Goal: Check status

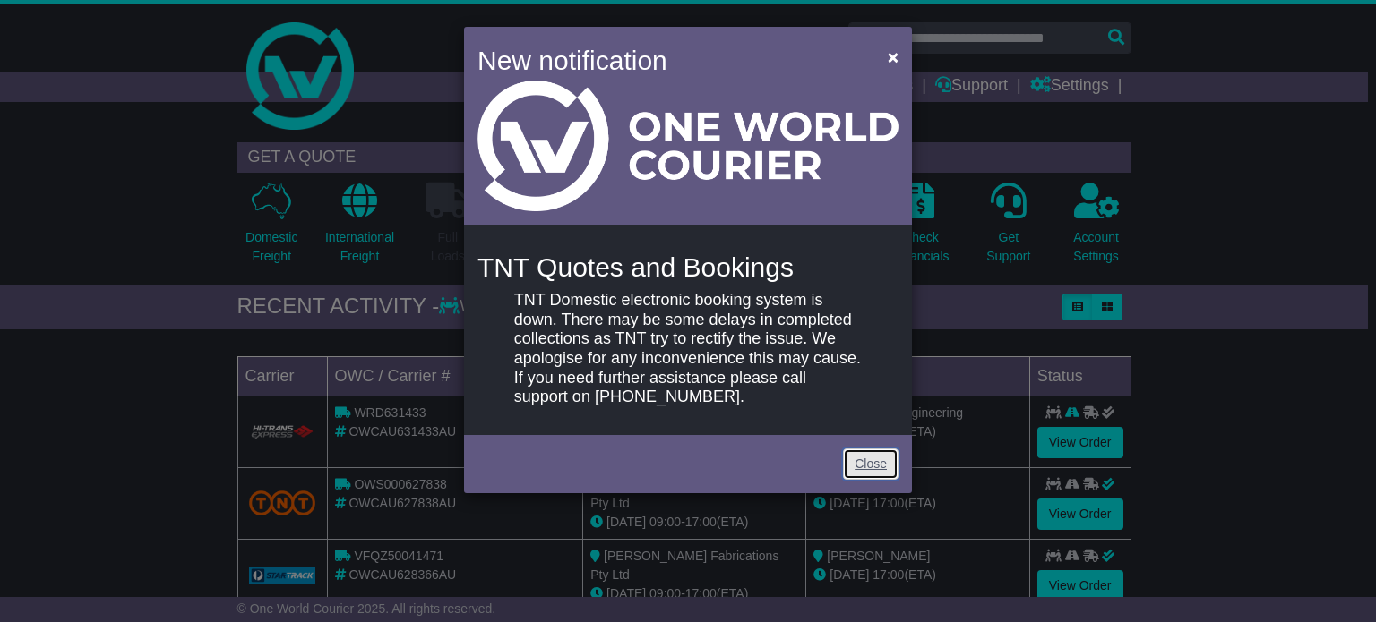
click at [880, 460] on link "Close" at bounding box center [871, 464] width 56 height 31
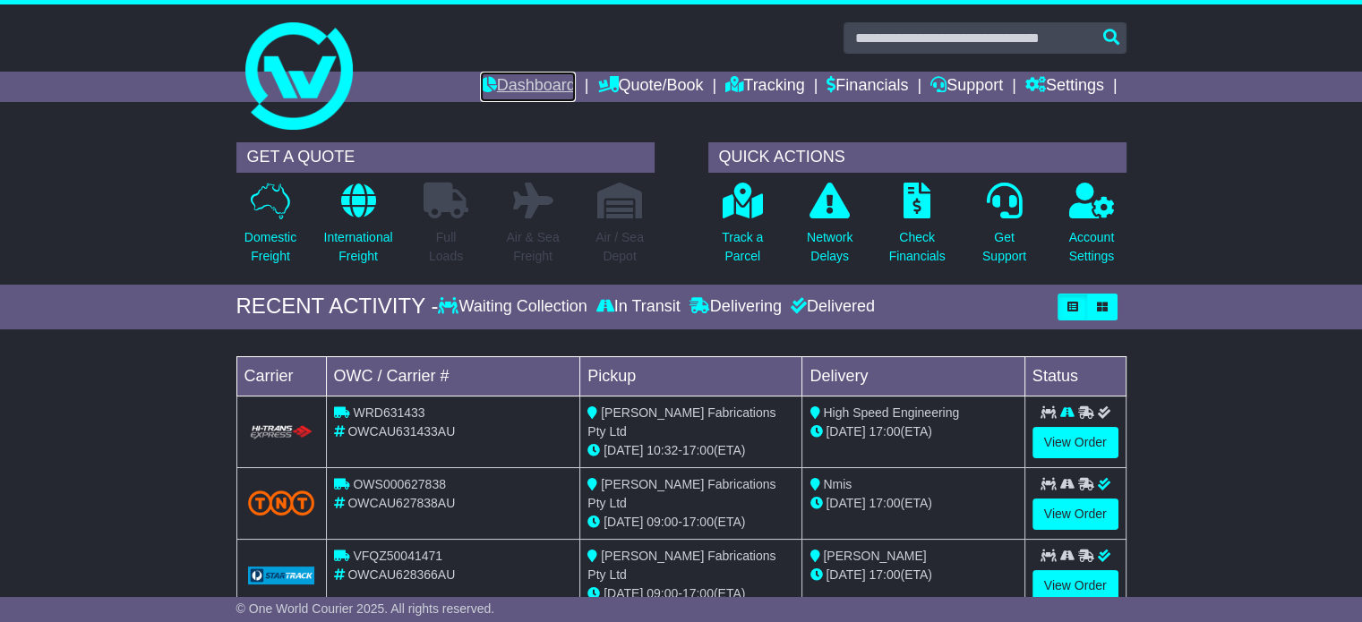
click at [506, 82] on link "Dashboard" at bounding box center [528, 87] width 96 height 30
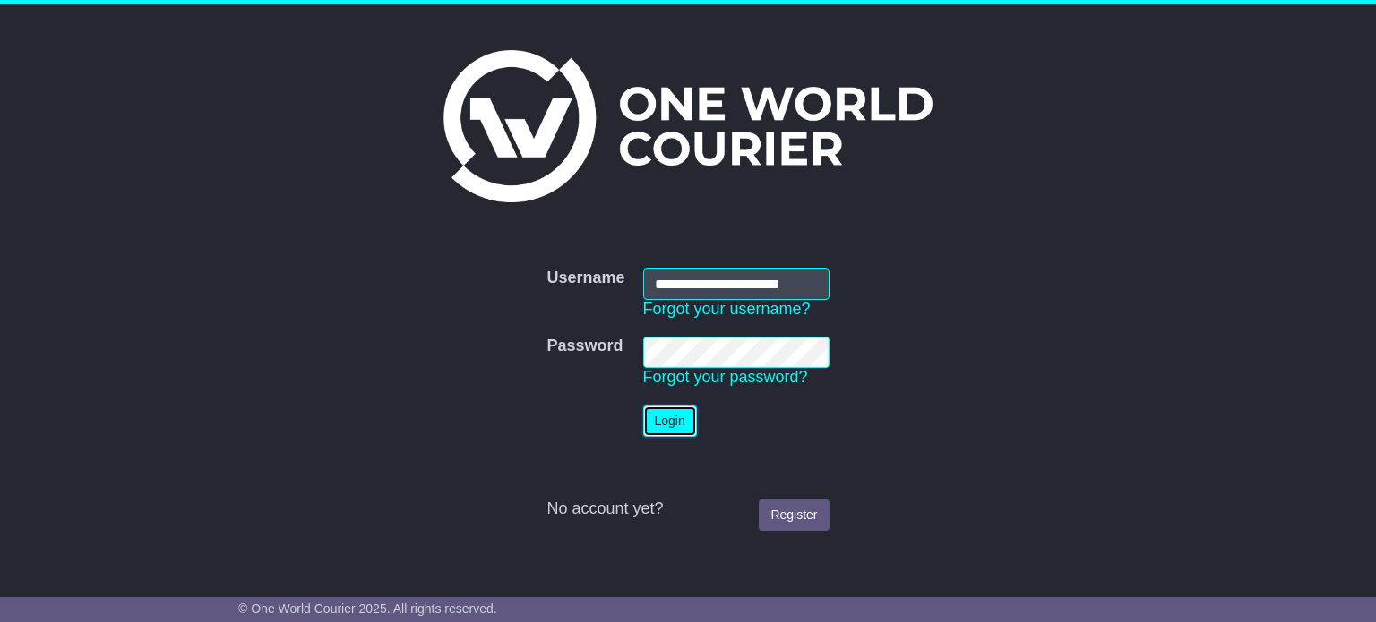
click at [666, 418] on button "Login" at bounding box center [670, 421] width 54 height 31
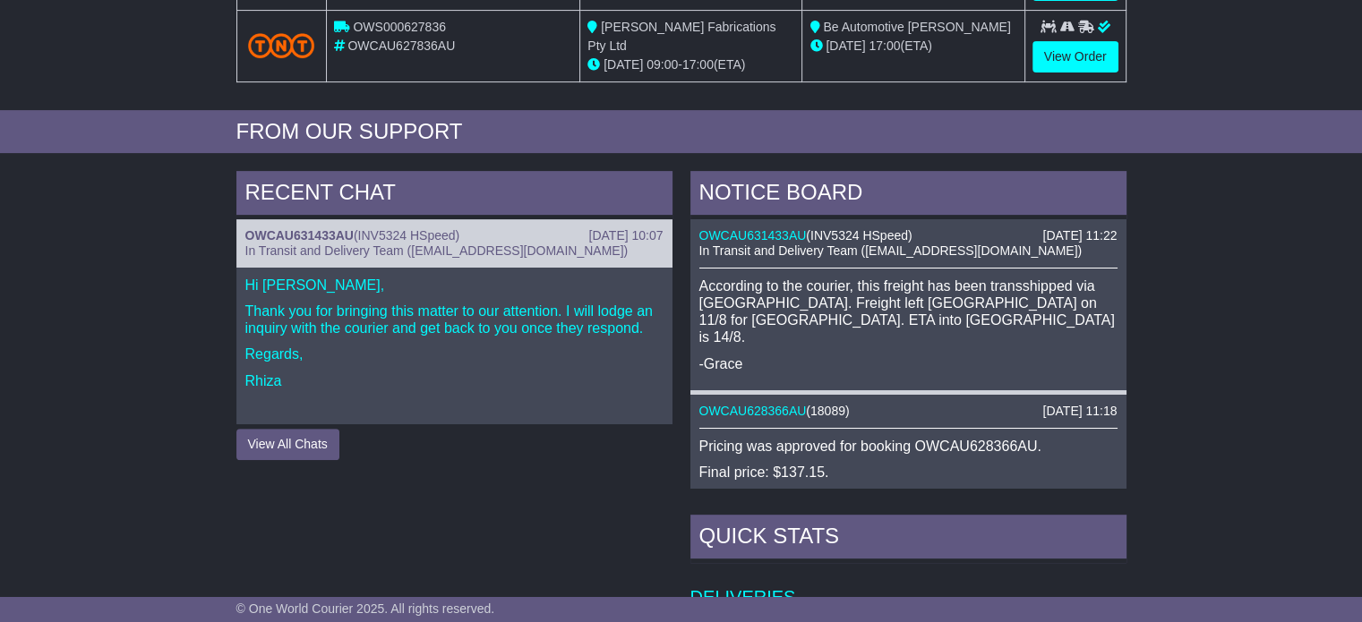
scroll to position [627, 0]
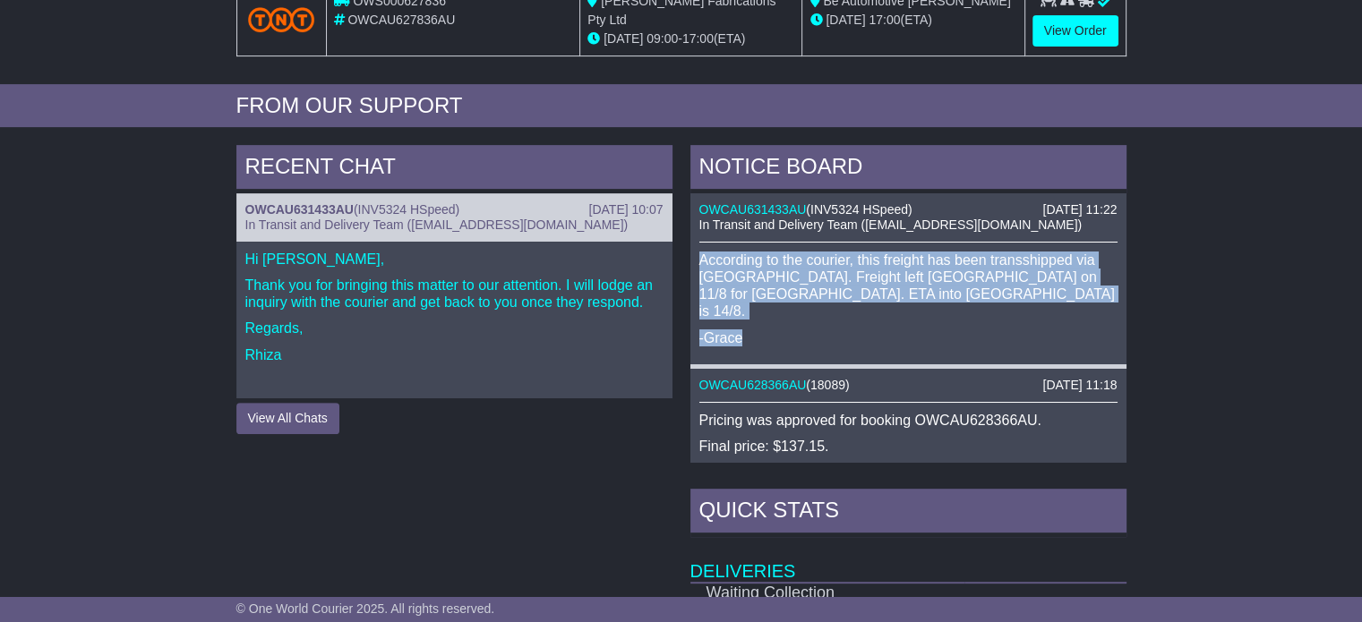
drag, startPoint x: 699, startPoint y: 244, endPoint x: 764, endPoint y: 309, distance: 91.8
click at [764, 309] on div "According to the courier, this freight has been transshipped via Adelaide depot…" at bounding box center [908, 299] width 418 height 95
click at [803, 330] on p "-Grace" at bounding box center [908, 338] width 418 height 17
drag, startPoint x: 794, startPoint y: 287, endPoint x: 692, endPoint y: 239, distance: 113.0
click at [692, 241] on div "12 Aug 2025 11:22 OWCAU631433AU ( INV5324 HSpeed ) In Transit and Delivery Team…" at bounding box center [908, 281] width 436 height 176
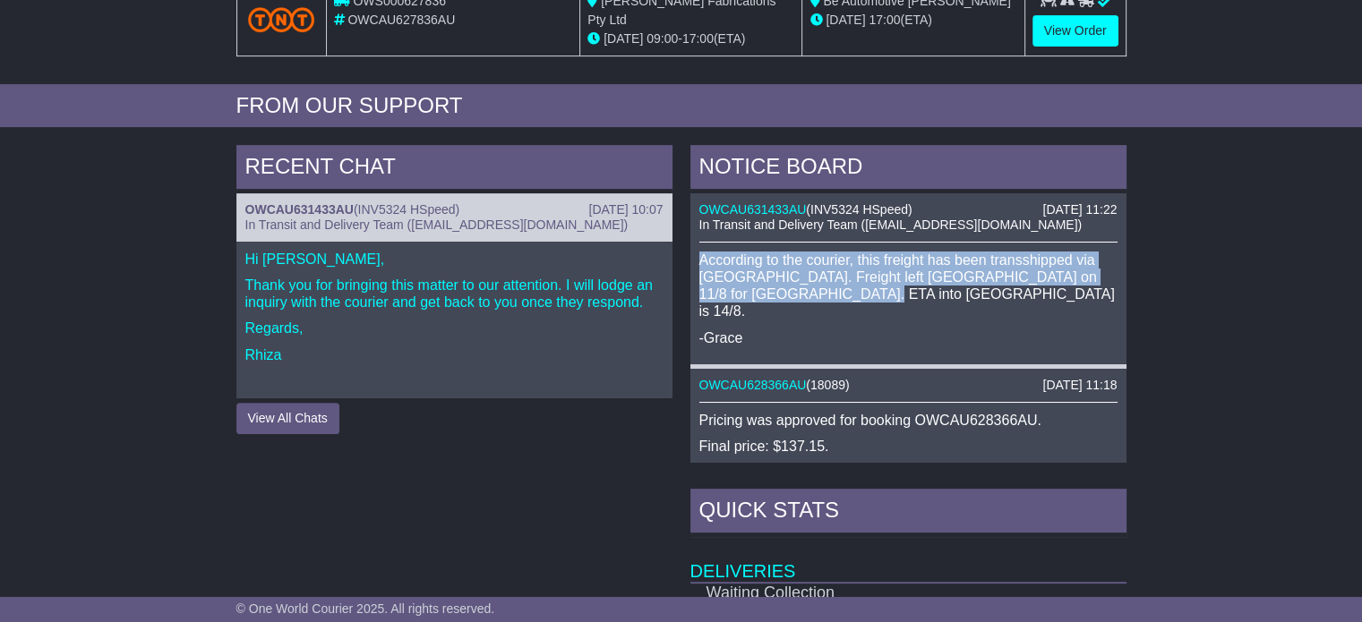
copy p "According to the courier, this freight has been transshipped via Adelaide depot…"
drag, startPoint x: 767, startPoint y: 199, endPoint x: 752, endPoint y: 210, distance: 18.5
click at [768, 202] on link "OWCAU631433AU" at bounding box center [752, 209] width 107 height 14
